Goal: Task Accomplishment & Management: Manage account settings

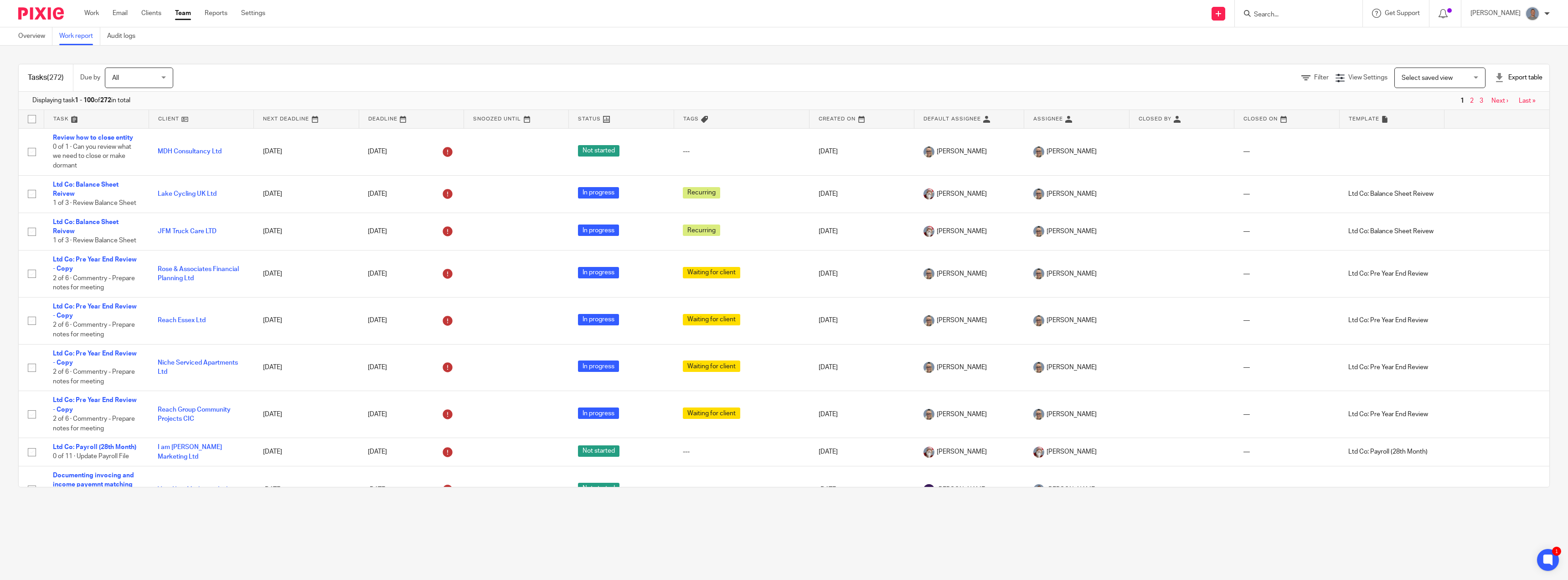
click at [1279, 10] on form at bounding box center [1301, 13] width 97 height 12
click at [1282, 12] on input "Search" at bounding box center [1294, 15] width 82 height 8
type input "heybridge"
click at [1327, 59] on link at bounding box center [1328, 57] width 154 height 14
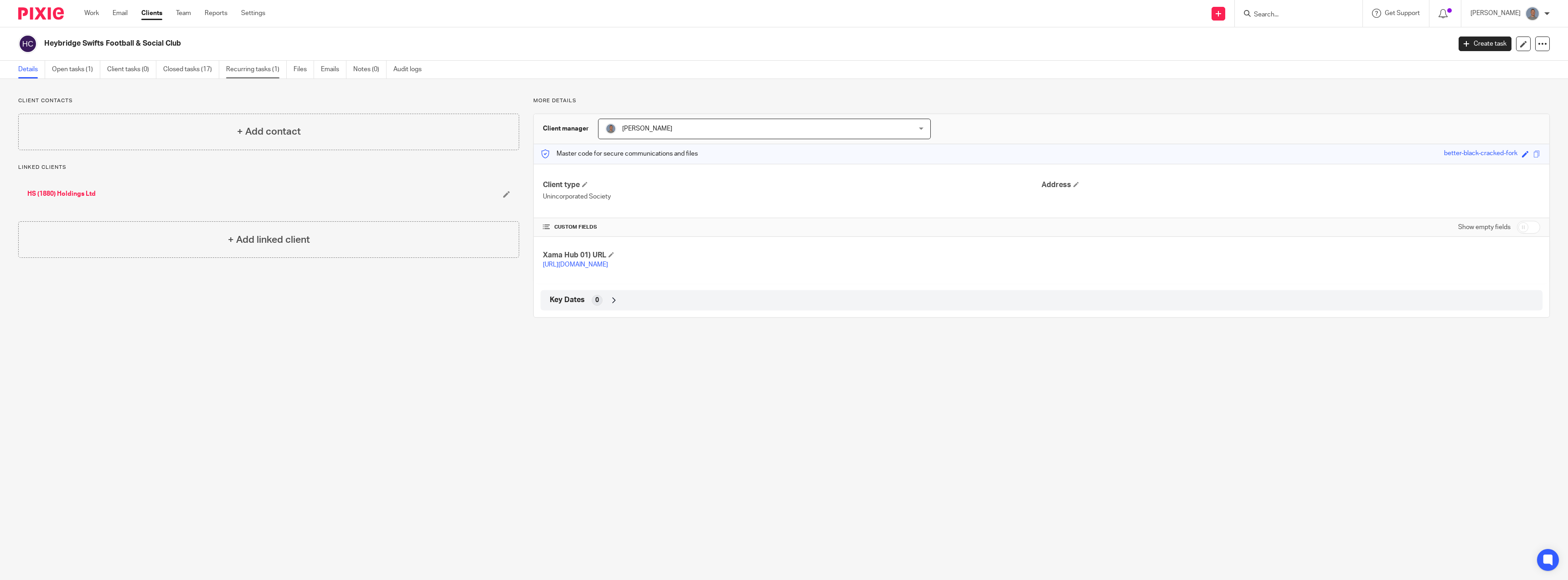
click at [257, 72] on link "Recurring tasks (1)" at bounding box center [256, 70] width 61 height 18
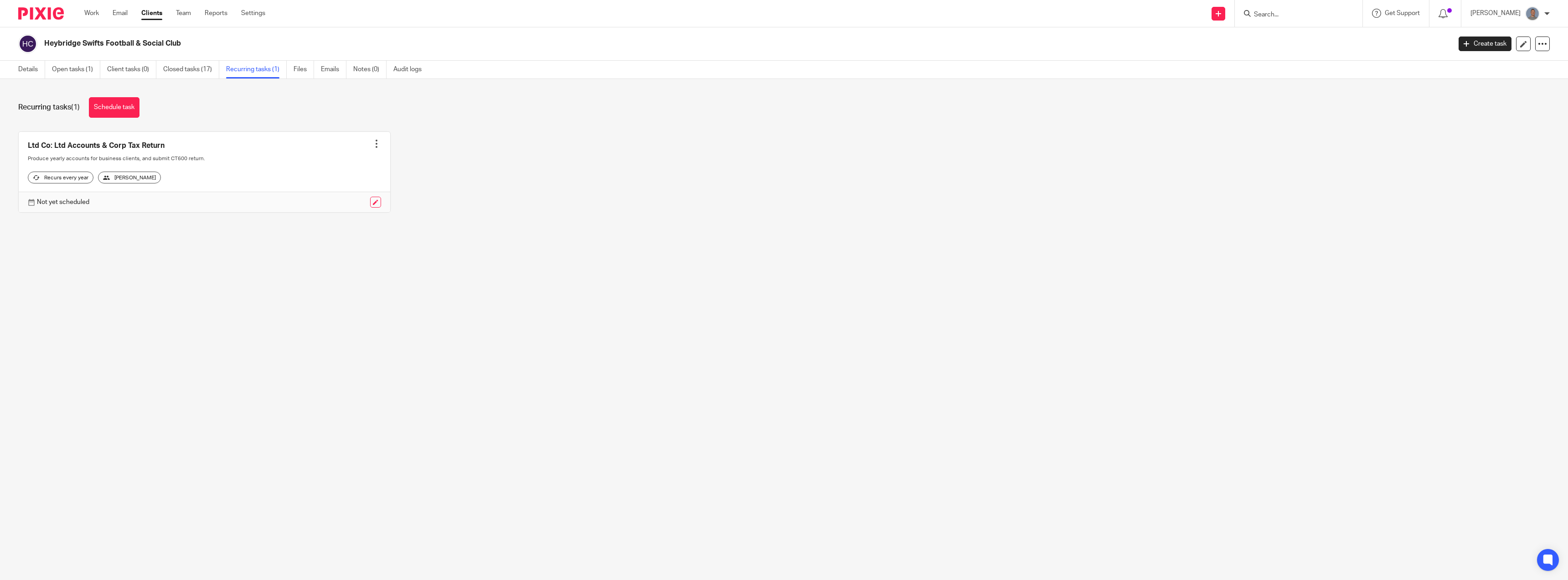
click at [375, 143] on div at bounding box center [376, 143] width 9 height 9
click at [345, 203] on span "Cancel schedule" at bounding box center [339, 201] width 48 height 6
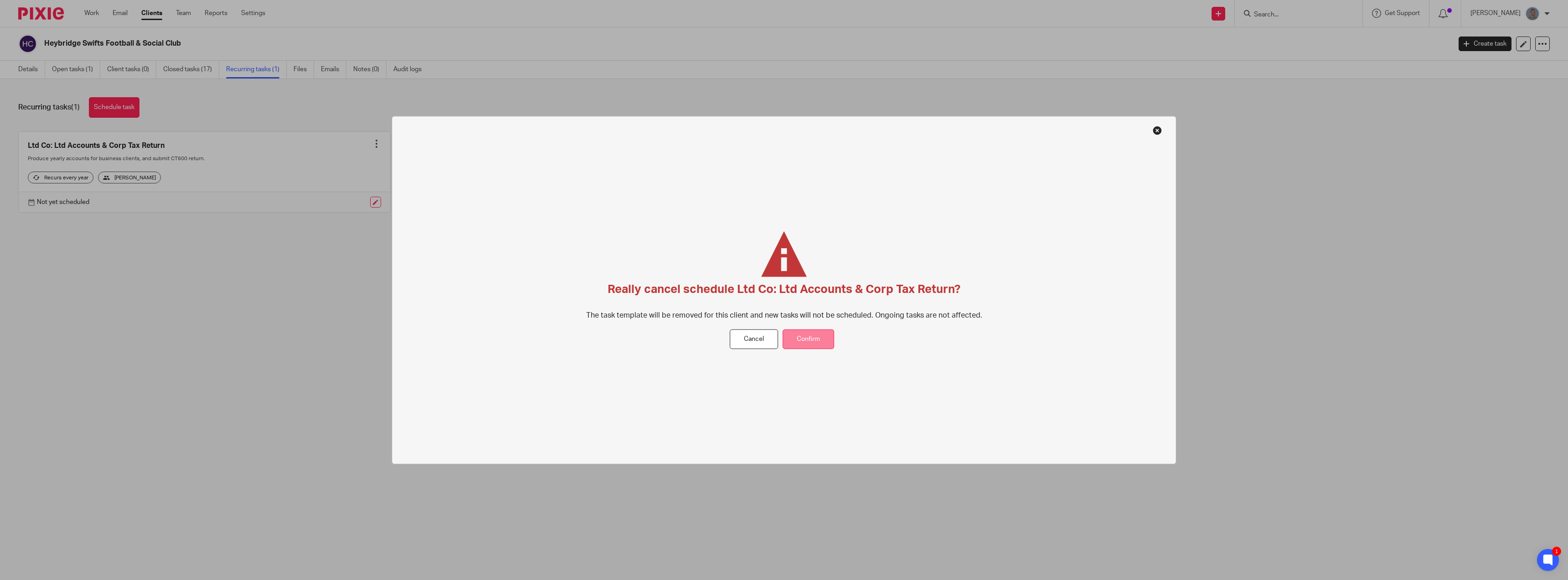
click at [804, 336] on button "Confirm" at bounding box center [808, 339] width 52 height 19
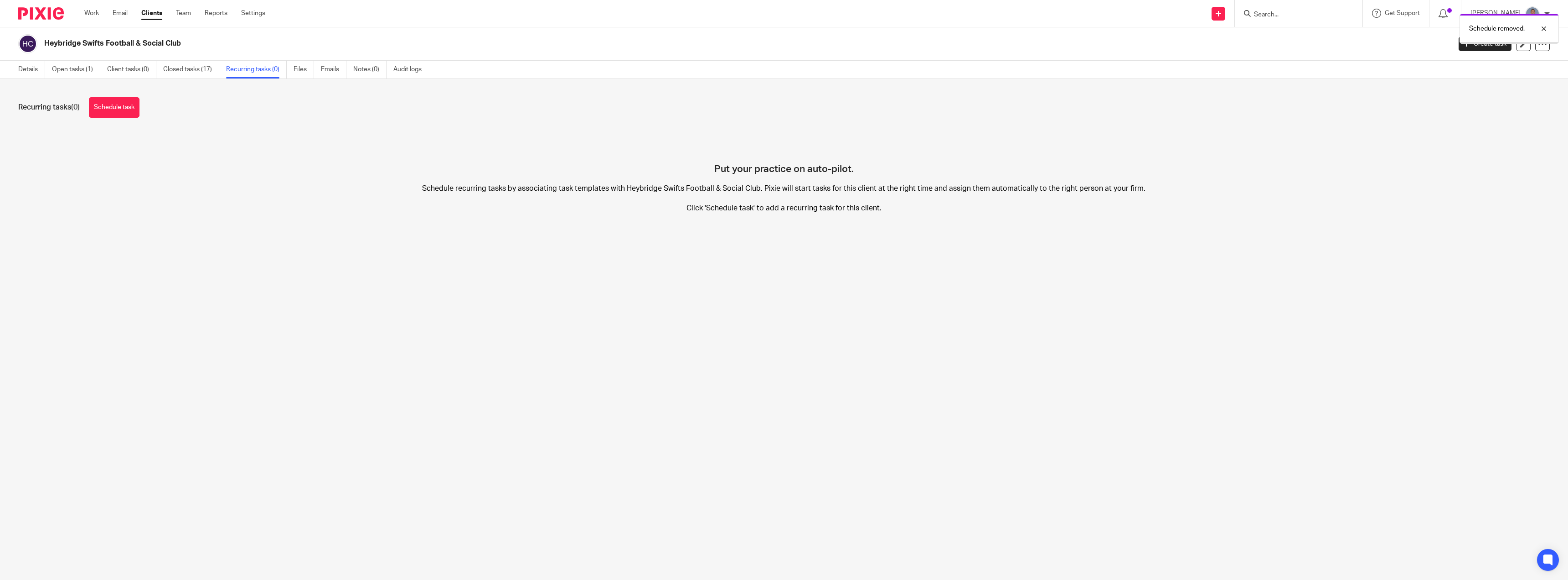
click at [70, 71] on link "Open tasks (1)" at bounding box center [76, 70] width 48 height 18
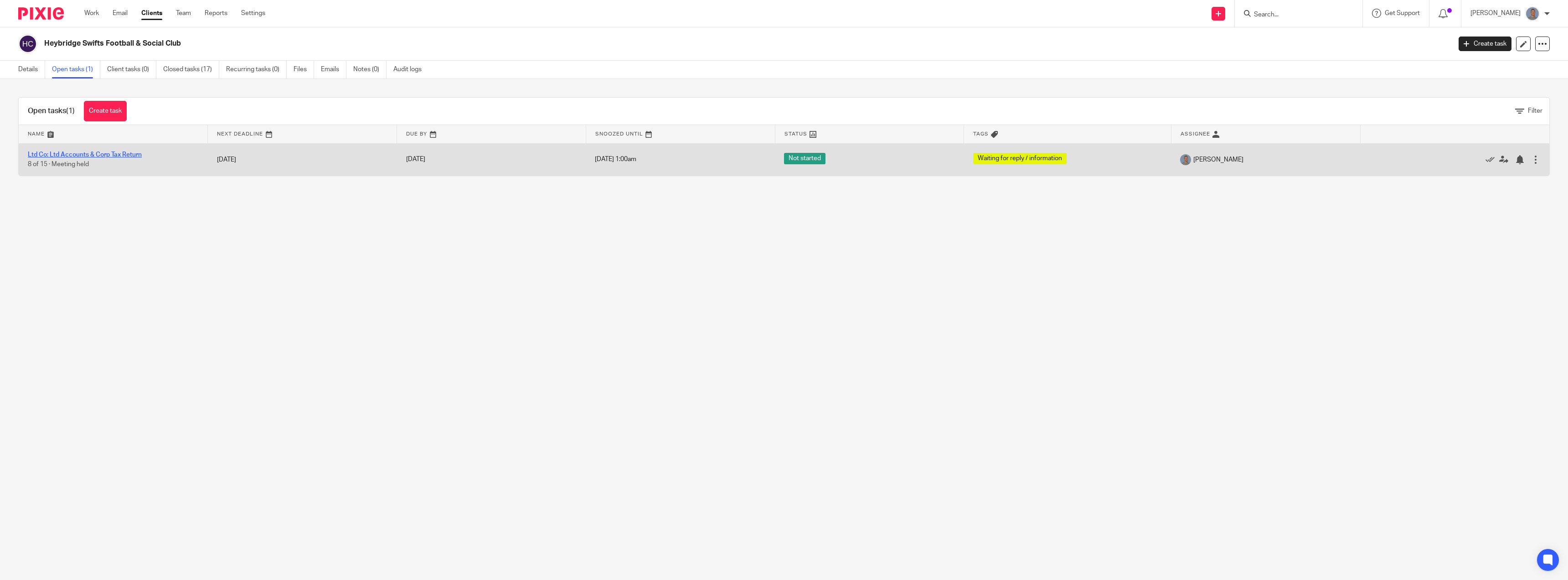
click at [102, 153] on link "Ltd Co: Ltd Accounts & Corp Tax Return" at bounding box center [84, 154] width 114 height 6
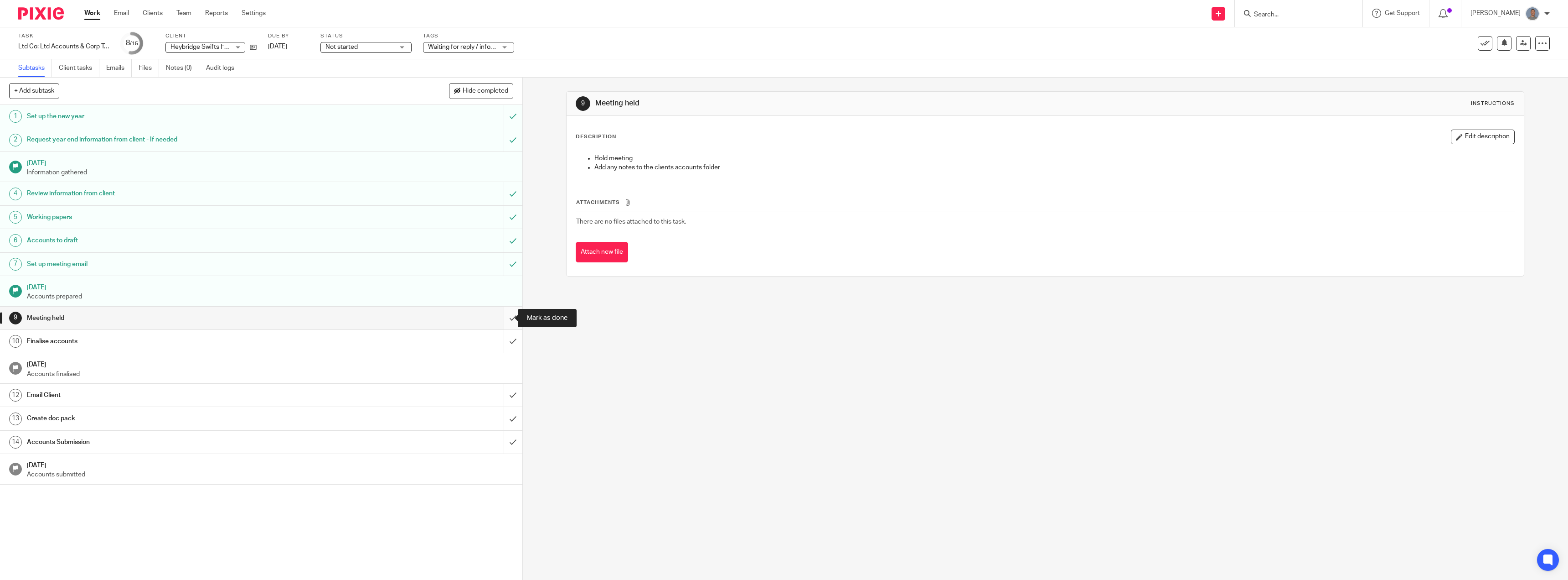
click at [507, 324] on input "submit" at bounding box center [261, 317] width 522 height 23
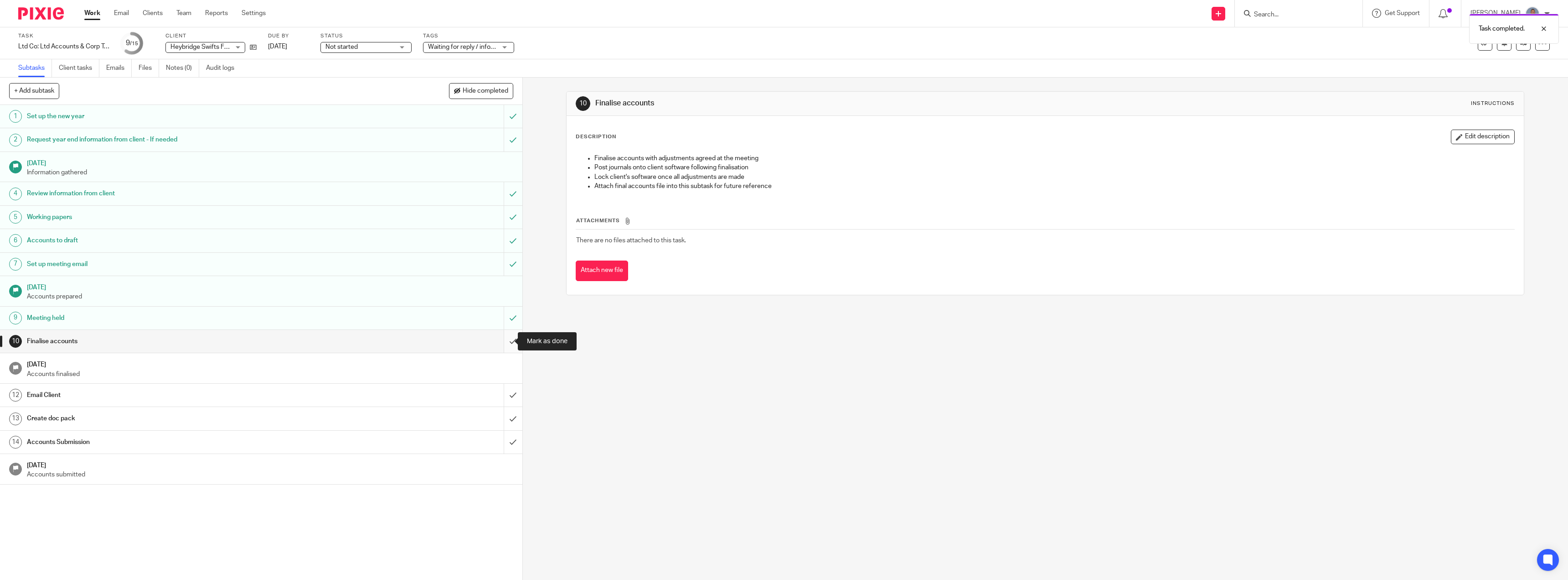
click at [505, 346] on input "submit" at bounding box center [261, 341] width 522 height 23
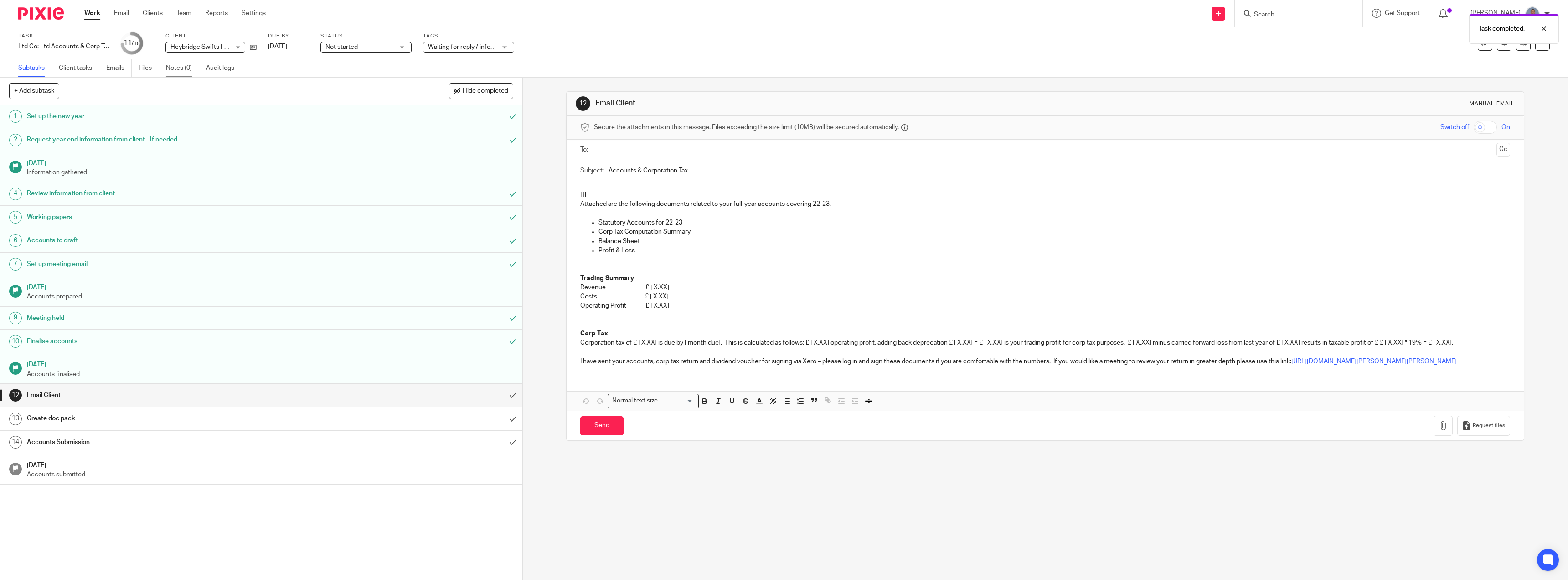
click at [184, 69] on link "Notes (0)" at bounding box center [183, 68] width 33 height 18
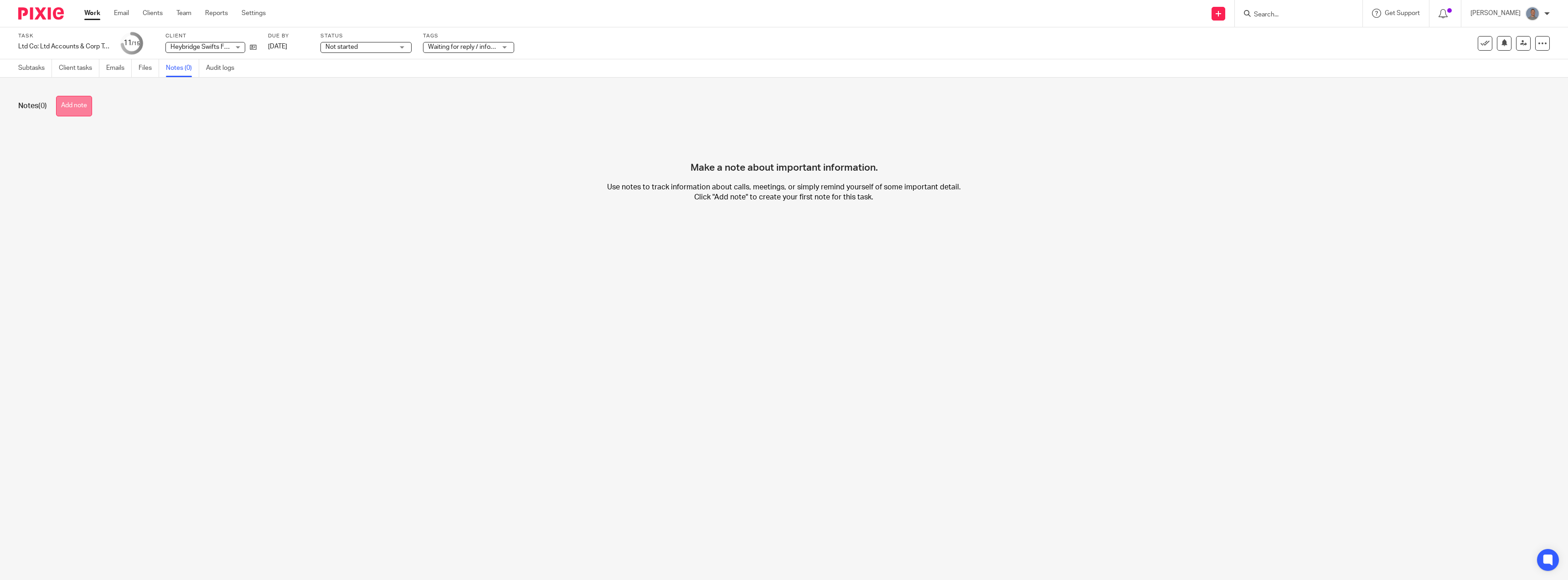
click at [81, 106] on button "Add note" at bounding box center [74, 106] width 36 height 21
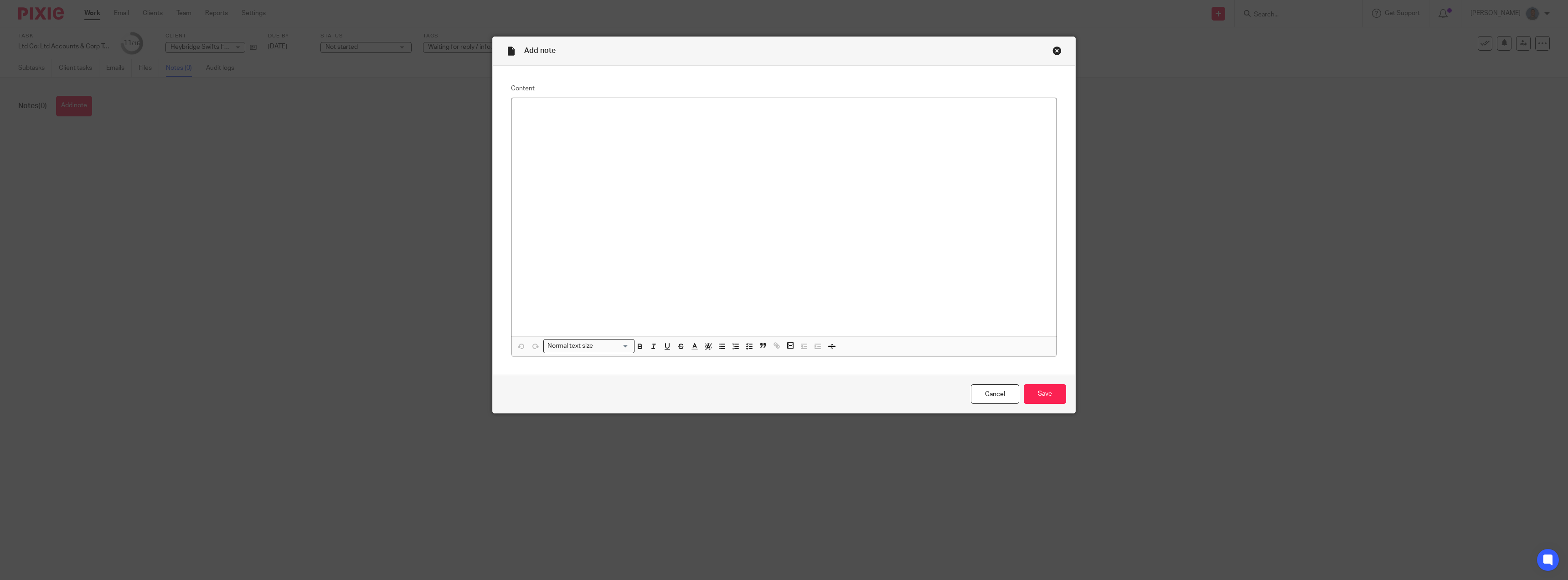
click at [609, 212] on div at bounding box center [784, 217] width 545 height 238
click at [1041, 386] on input "Save" at bounding box center [1045, 394] width 43 height 19
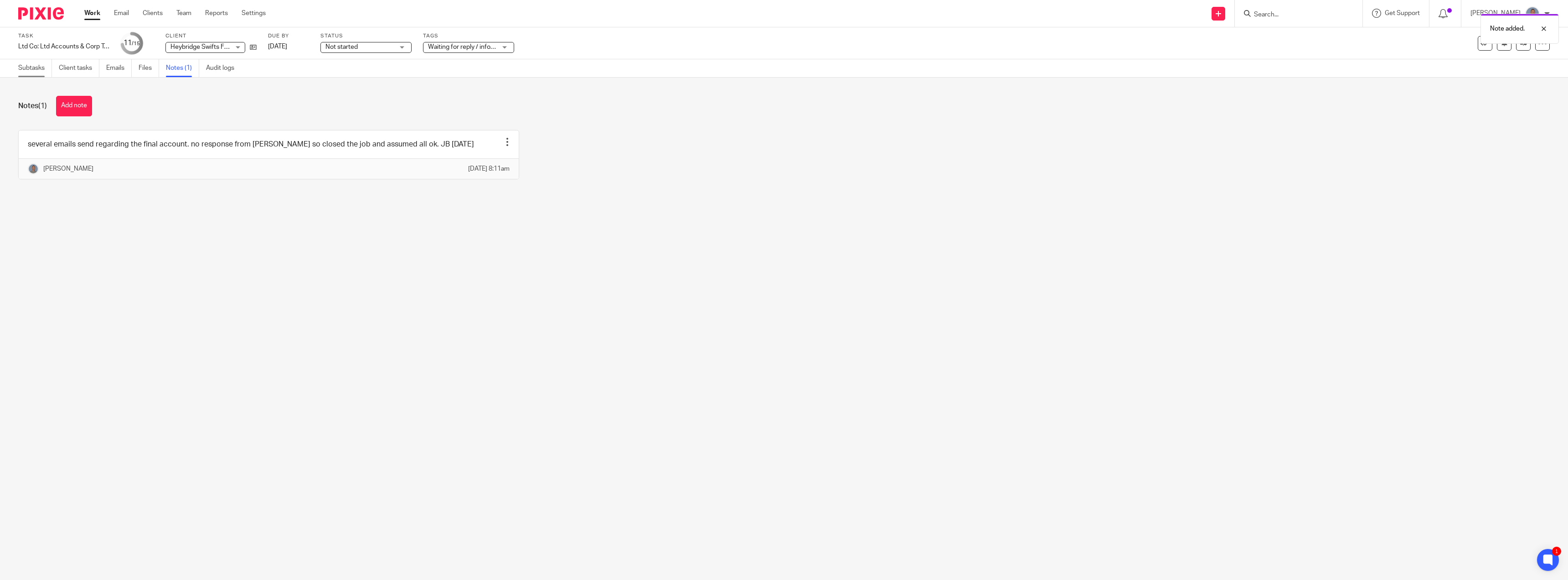
click at [31, 66] on link "Subtasks" at bounding box center [34, 68] width 34 height 18
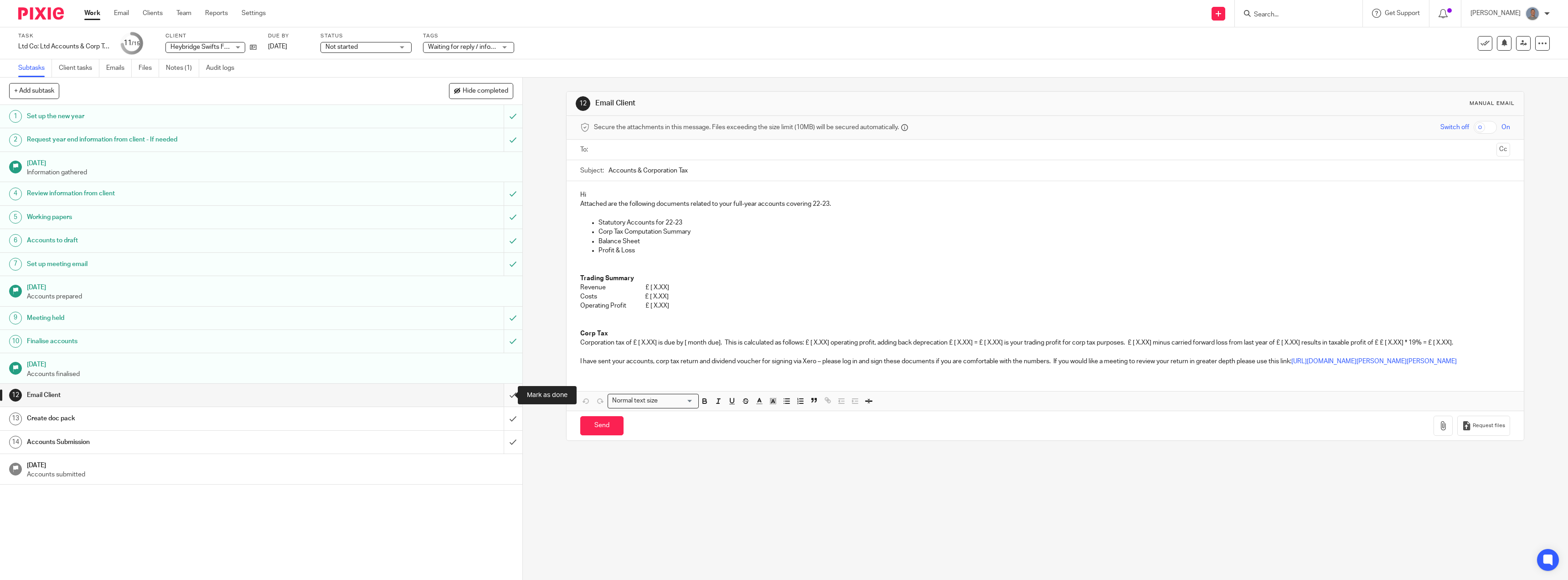
click at [500, 398] on input "submit" at bounding box center [261, 394] width 522 height 23
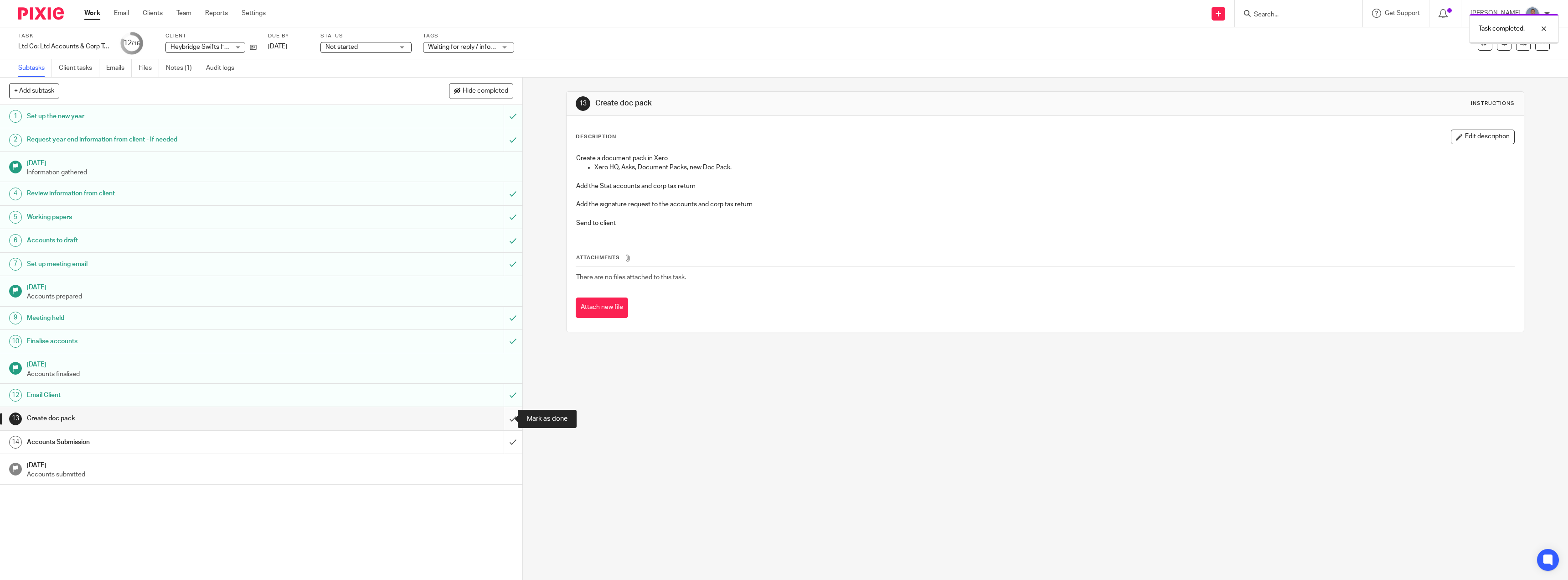
click at [506, 421] on input "submit" at bounding box center [261, 418] width 522 height 23
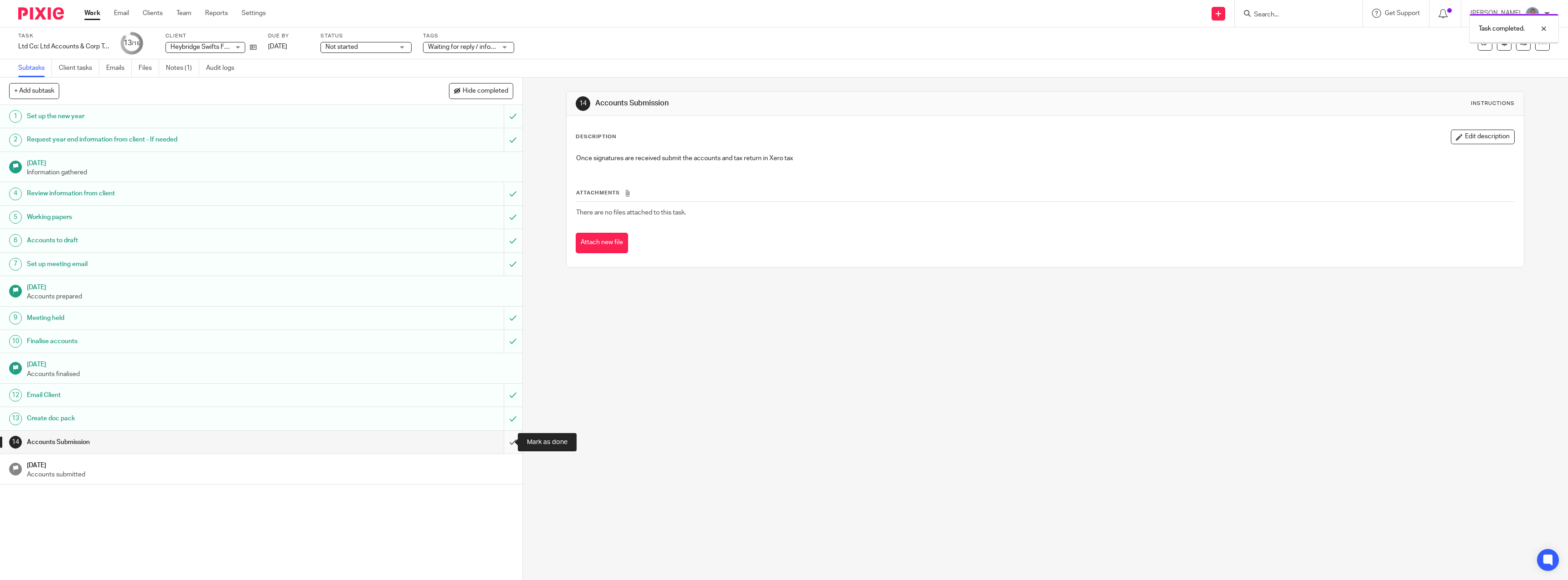
click at [504, 439] on input "submit" at bounding box center [261, 441] width 522 height 23
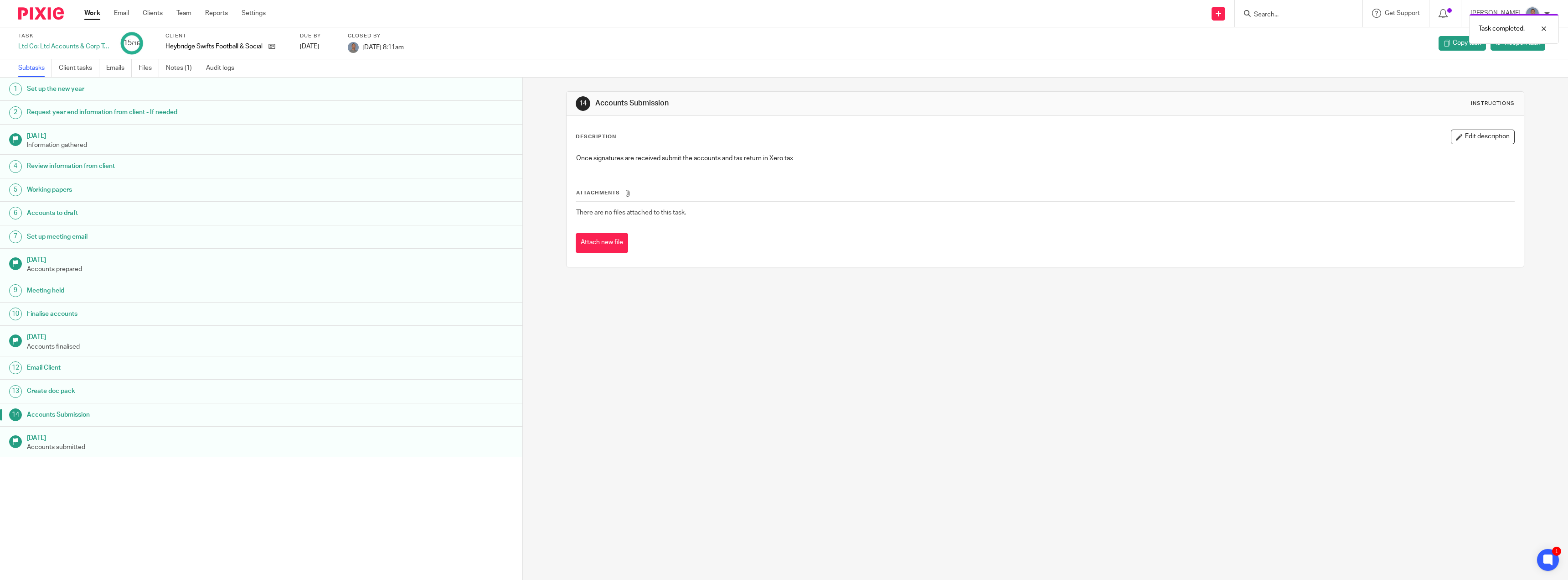
click at [1296, 12] on div "Task completed." at bounding box center [1172, 26] width 775 height 34
click at [1268, 18] on div "Task completed." at bounding box center [1172, 26] width 775 height 34
click at [1542, 28] on div at bounding box center [1537, 29] width 25 height 11
click at [1293, 13] on input "Search" at bounding box center [1294, 15] width 82 height 8
type input "heybr"
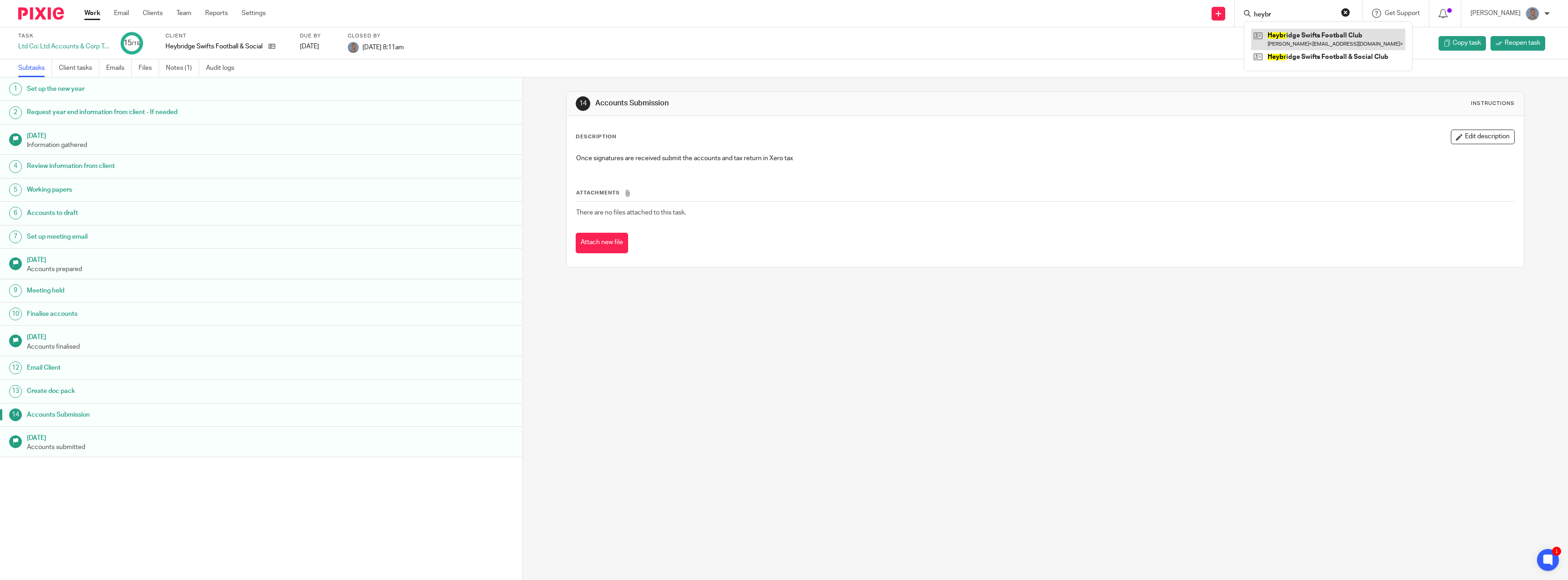
click at [1336, 36] on link at bounding box center [1328, 39] width 154 height 21
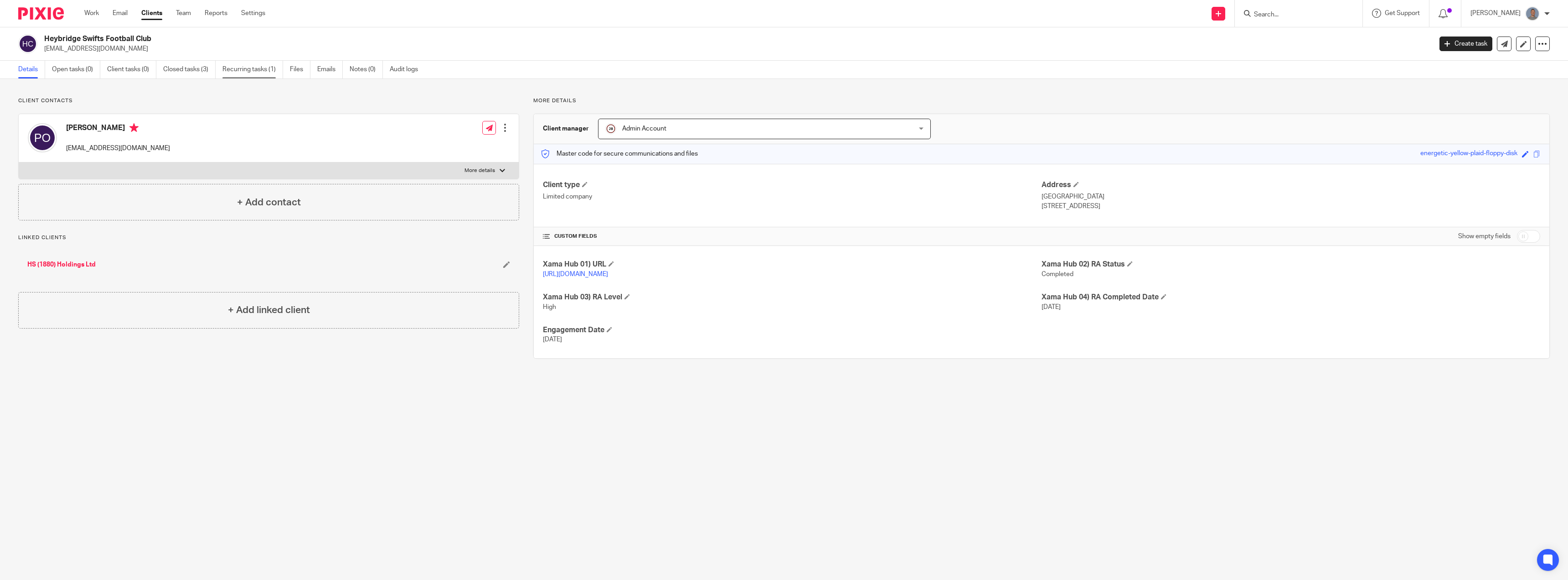
click at [259, 70] on link "Recurring tasks (1)" at bounding box center [253, 70] width 61 height 18
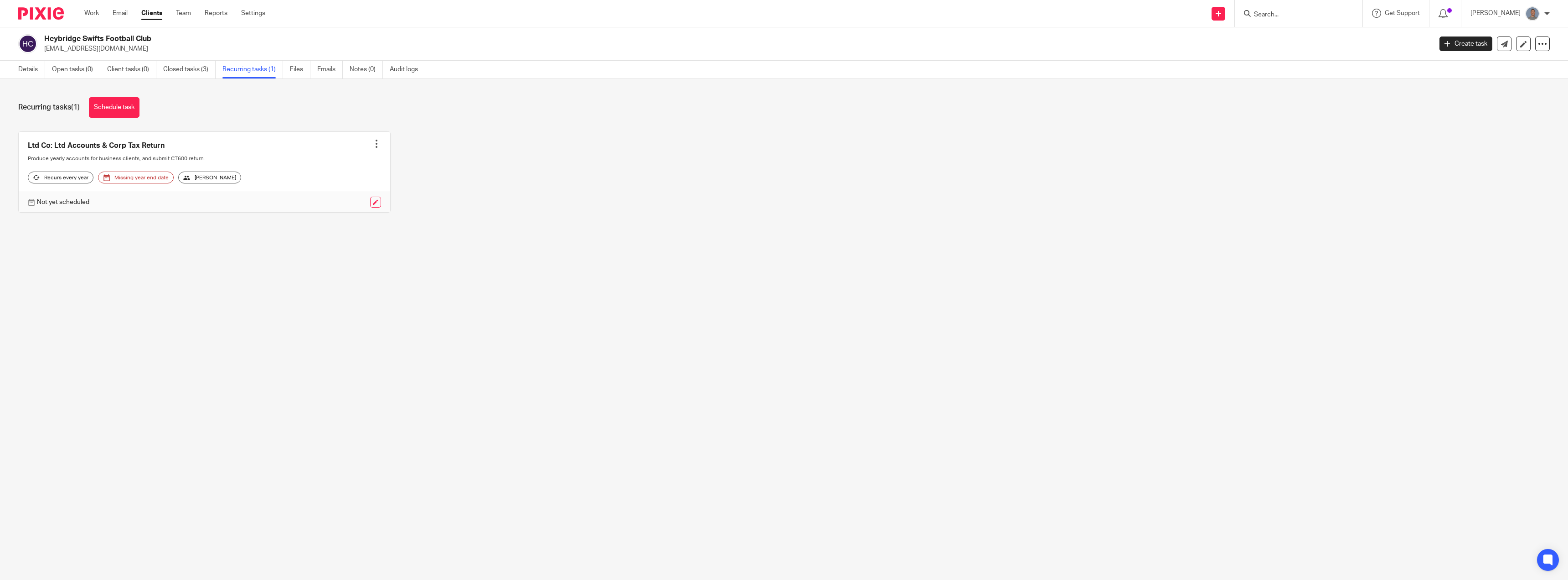
click at [372, 143] on div at bounding box center [376, 143] width 9 height 9
click at [340, 202] on span "Cancel schedule" at bounding box center [339, 201] width 48 height 6
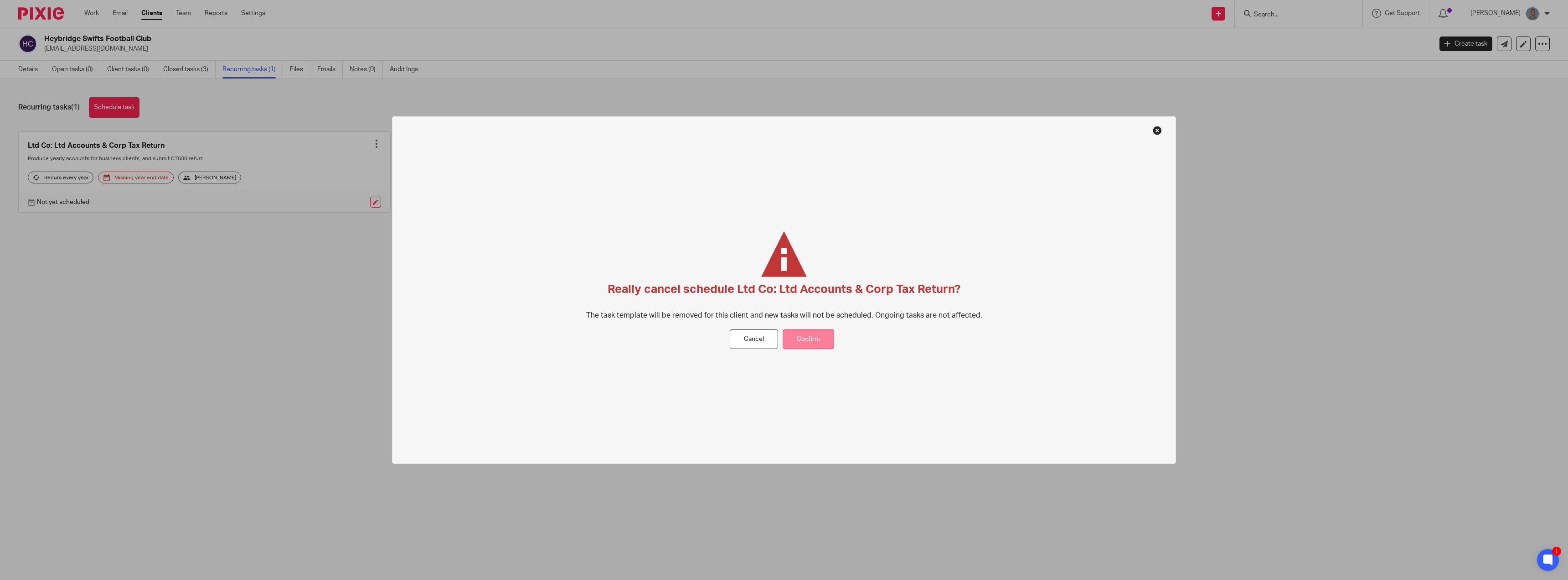
drag, startPoint x: 813, startPoint y: 334, endPoint x: 553, endPoint y: 214, distance: 286.4
click at [813, 334] on button "Confirm" at bounding box center [808, 339] width 52 height 19
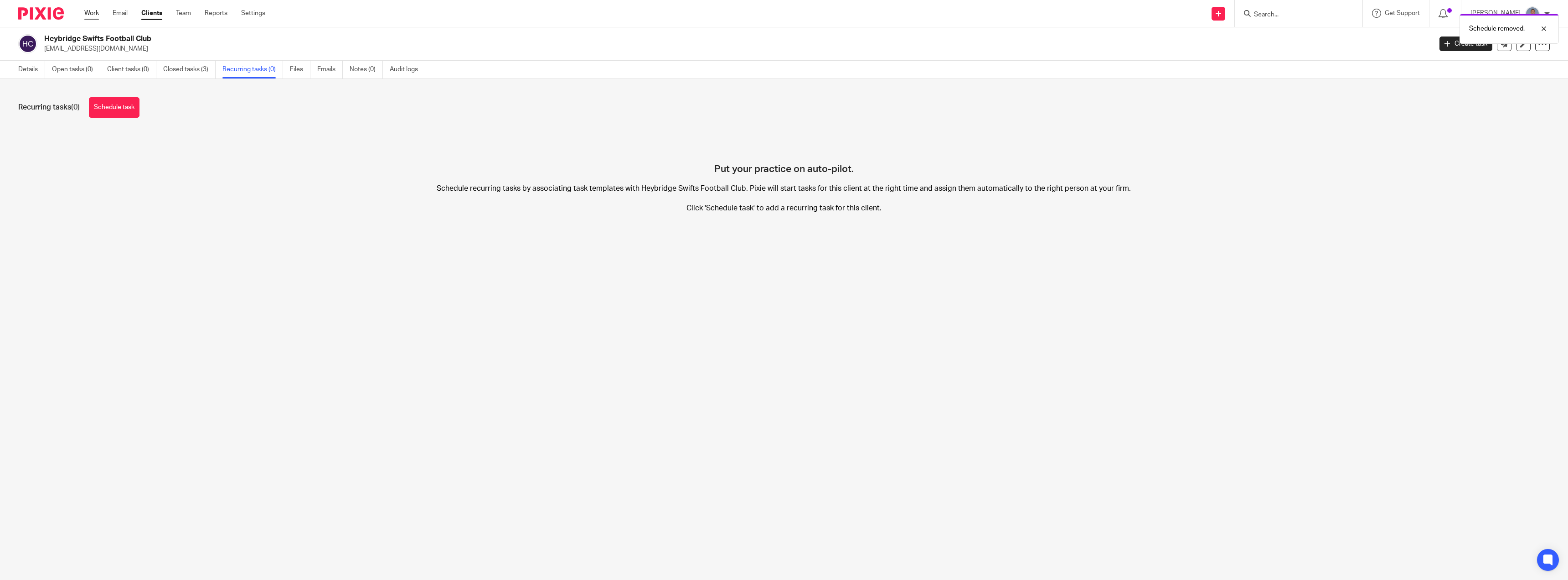
click at [88, 12] on link "Work" at bounding box center [91, 13] width 14 height 9
